Goal: Find specific page/section: Find specific page/section

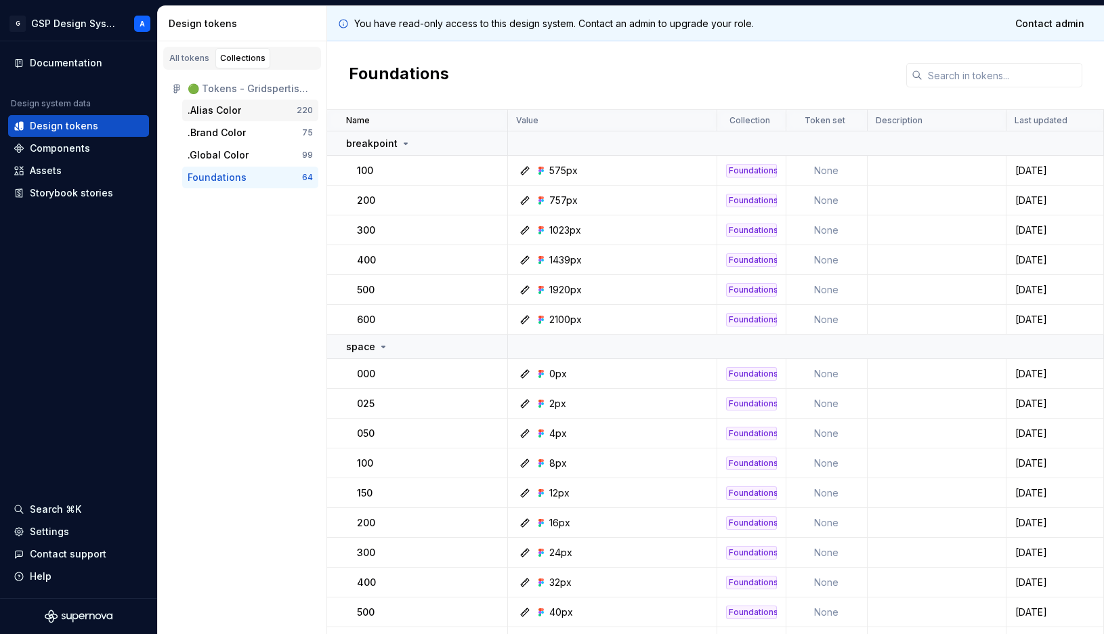
click at [228, 112] on div ".Alias Color" at bounding box center [215, 111] width 54 height 14
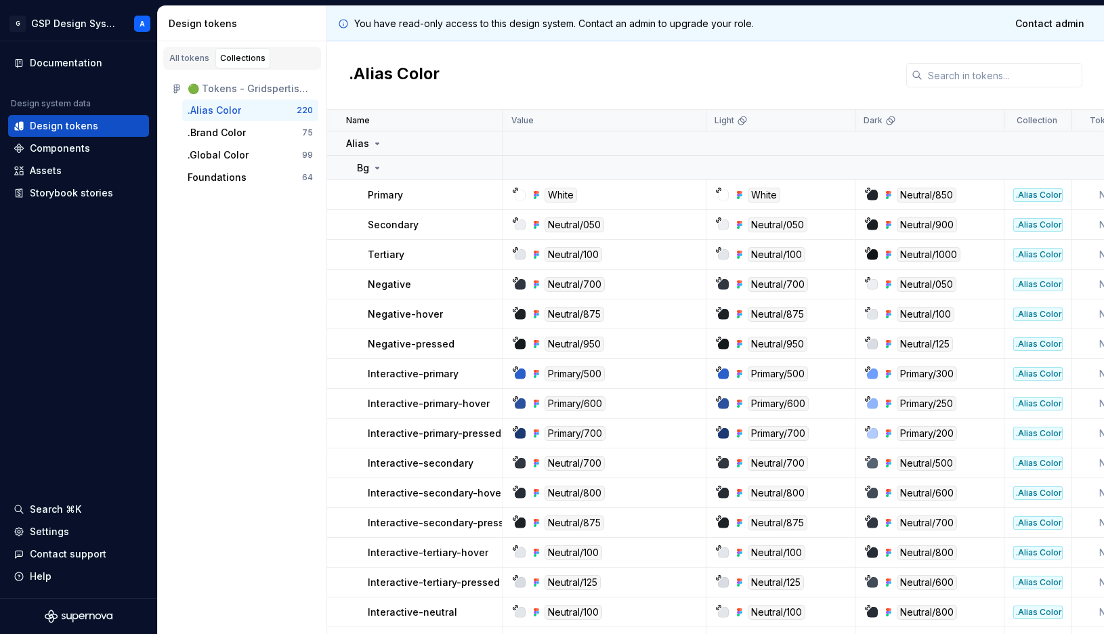
click at [259, 91] on div "🟢 Tokens - Gridspertise DS" at bounding box center [250, 89] width 125 height 14
click at [237, 431] on div "All tokens Collections 🟢 Tokens - Gridspertise DS .Alias Color 220 .Brand Color…" at bounding box center [242, 337] width 169 height 593
